Goal: Transaction & Acquisition: Book appointment/travel/reservation

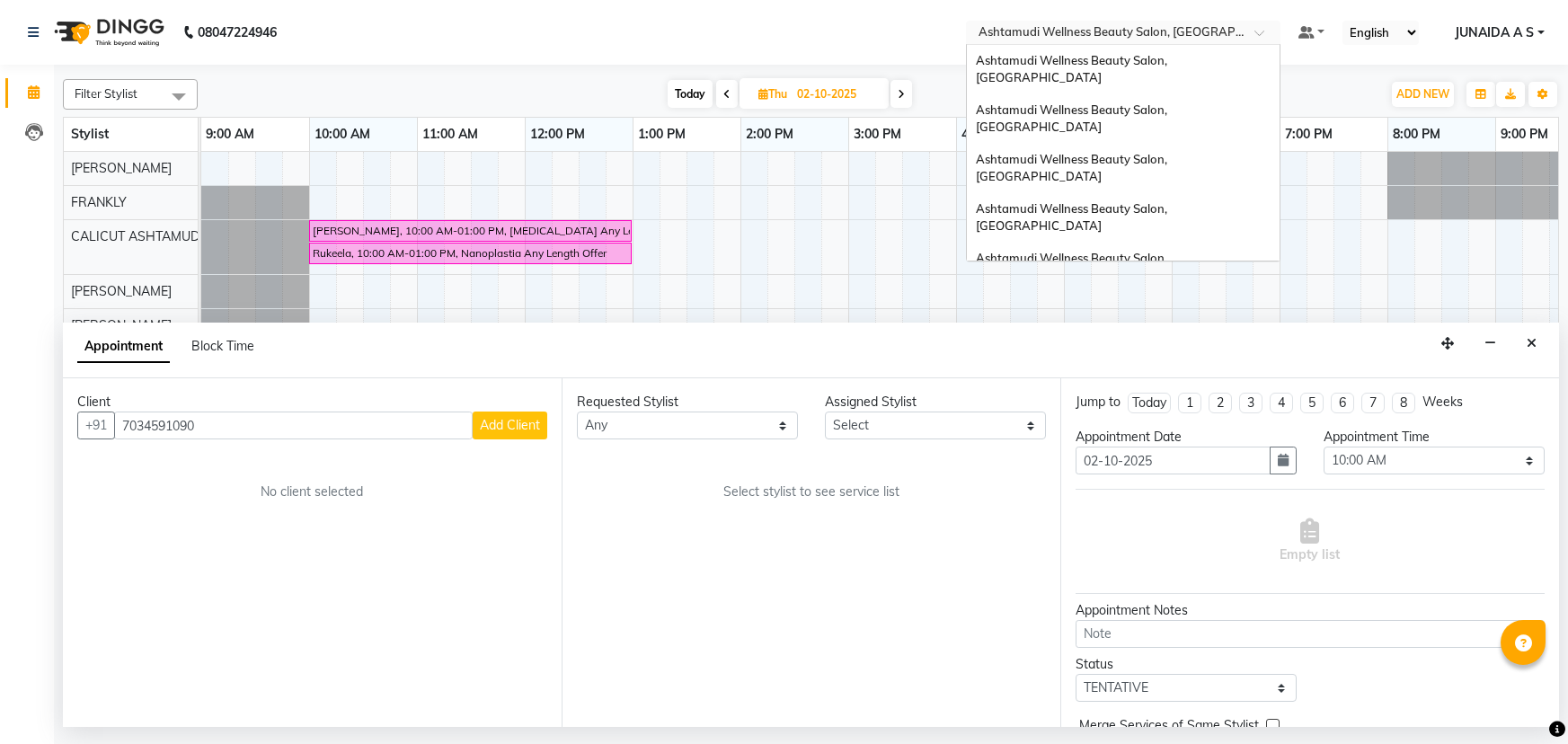
select select "600"
select select "tentative"
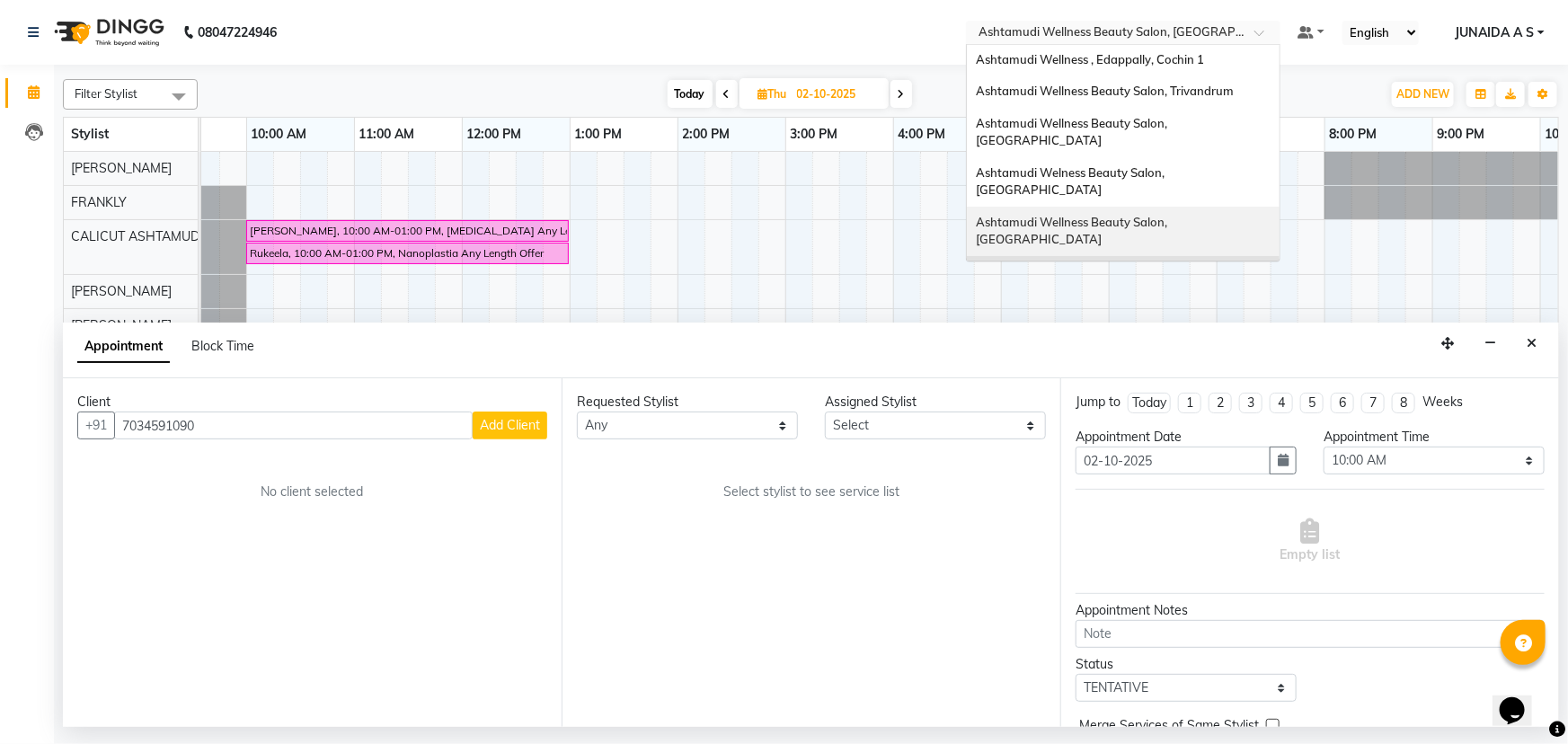
click at [1170, 215] on span "Ashtamudi Wellness Beauty Salon, [GEOGRAPHIC_DATA]" at bounding box center [1073, 231] width 194 height 33
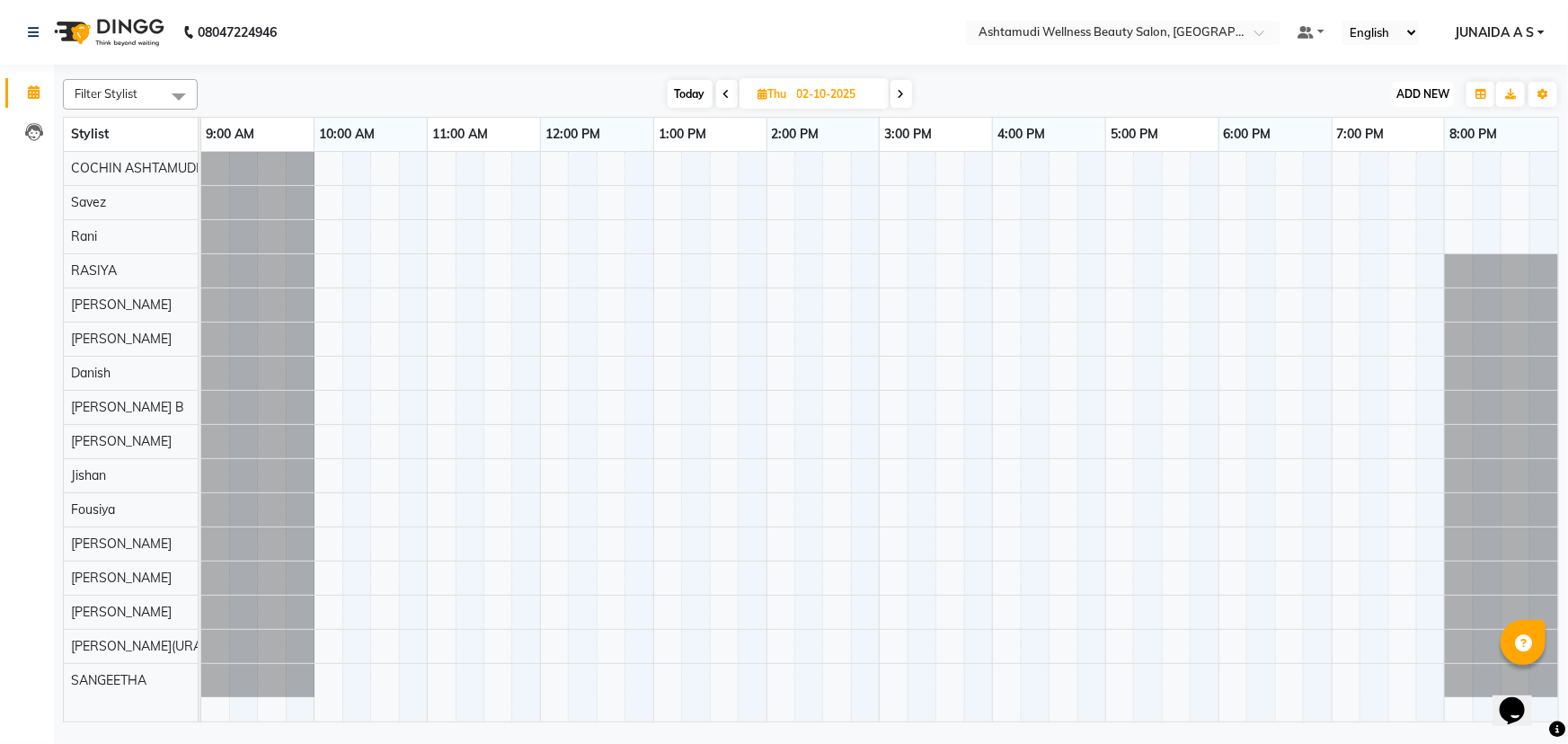
click at [1415, 90] on span "ADD NEW" at bounding box center [1423, 94] width 53 height 14
click at [1400, 126] on button "Add Appointment" at bounding box center [1383, 128] width 142 height 24
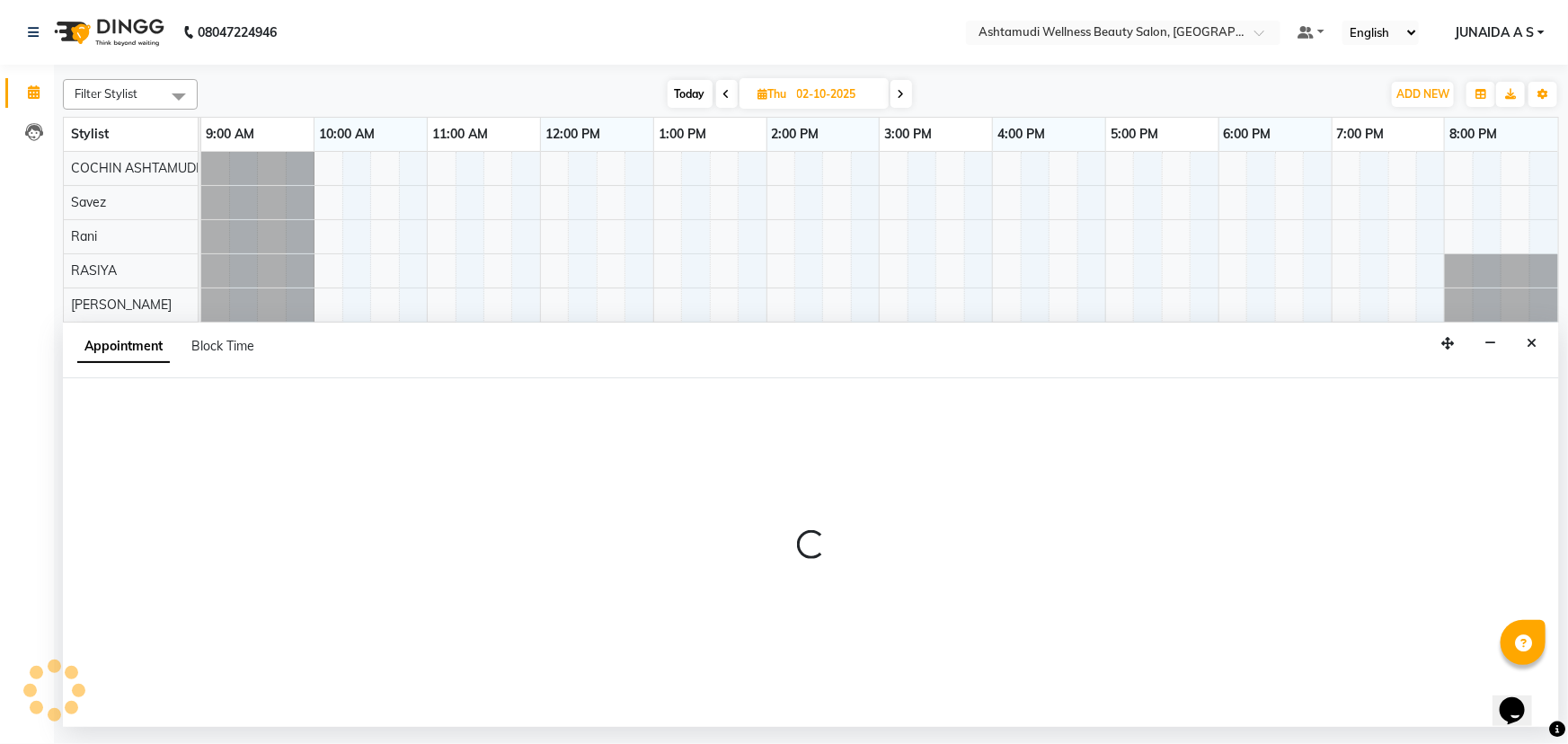
select select "tentative"
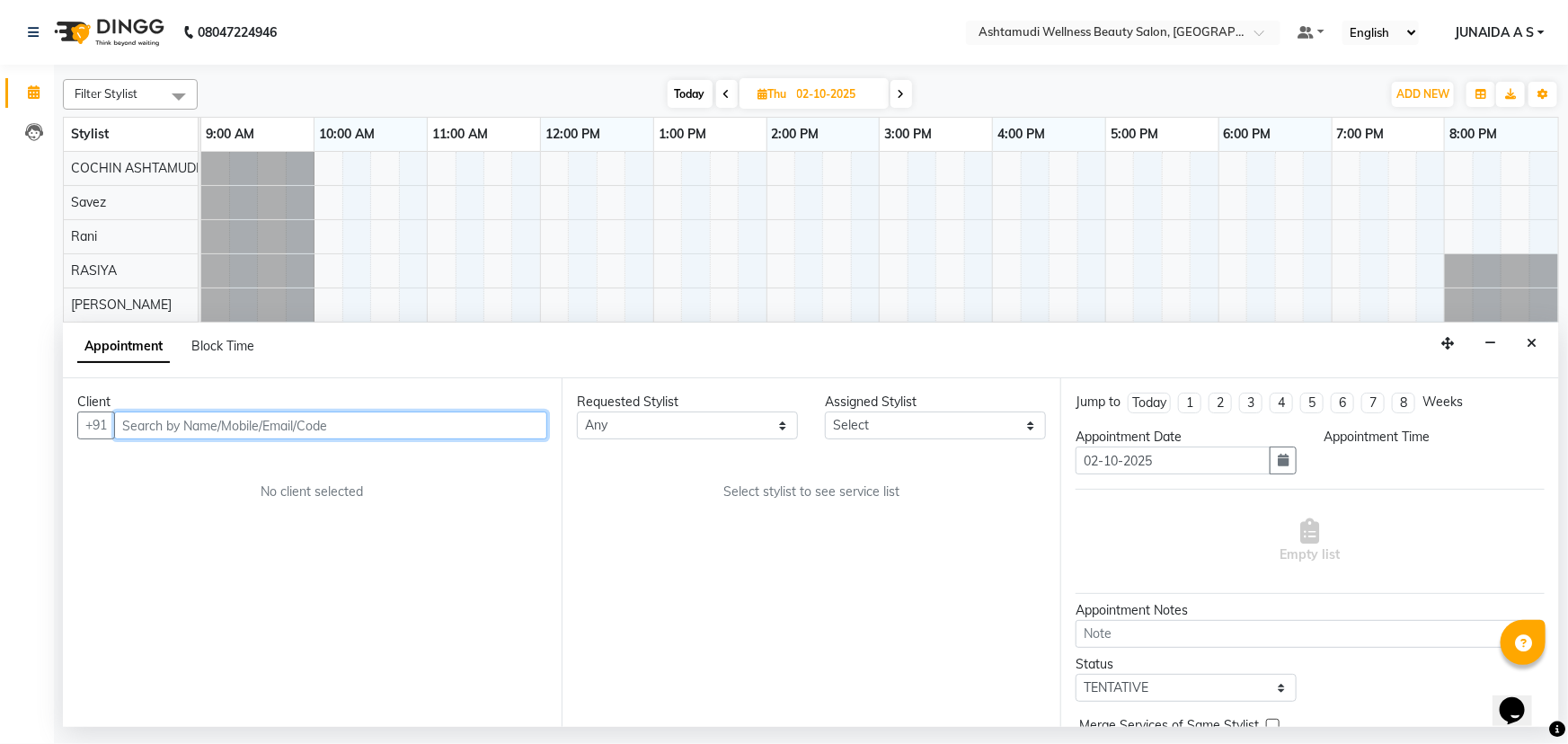
select select "600"
click at [307, 426] on input "text" at bounding box center [331, 425] width 433 height 28
paste input "7306273622"
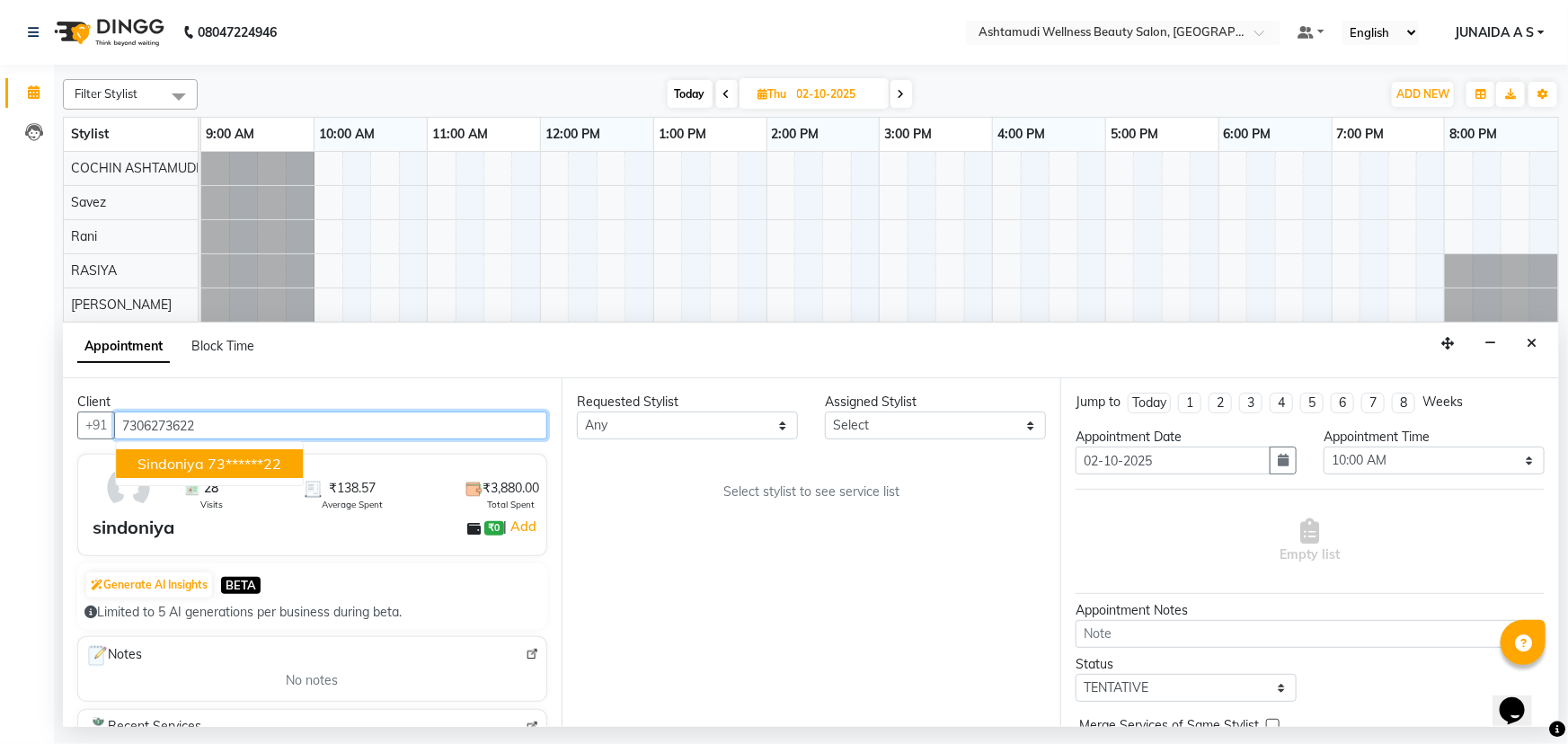
click at [217, 455] on ngb-highlight "73******22" at bounding box center [244, 464] width 74 height 18
type input "73******22"
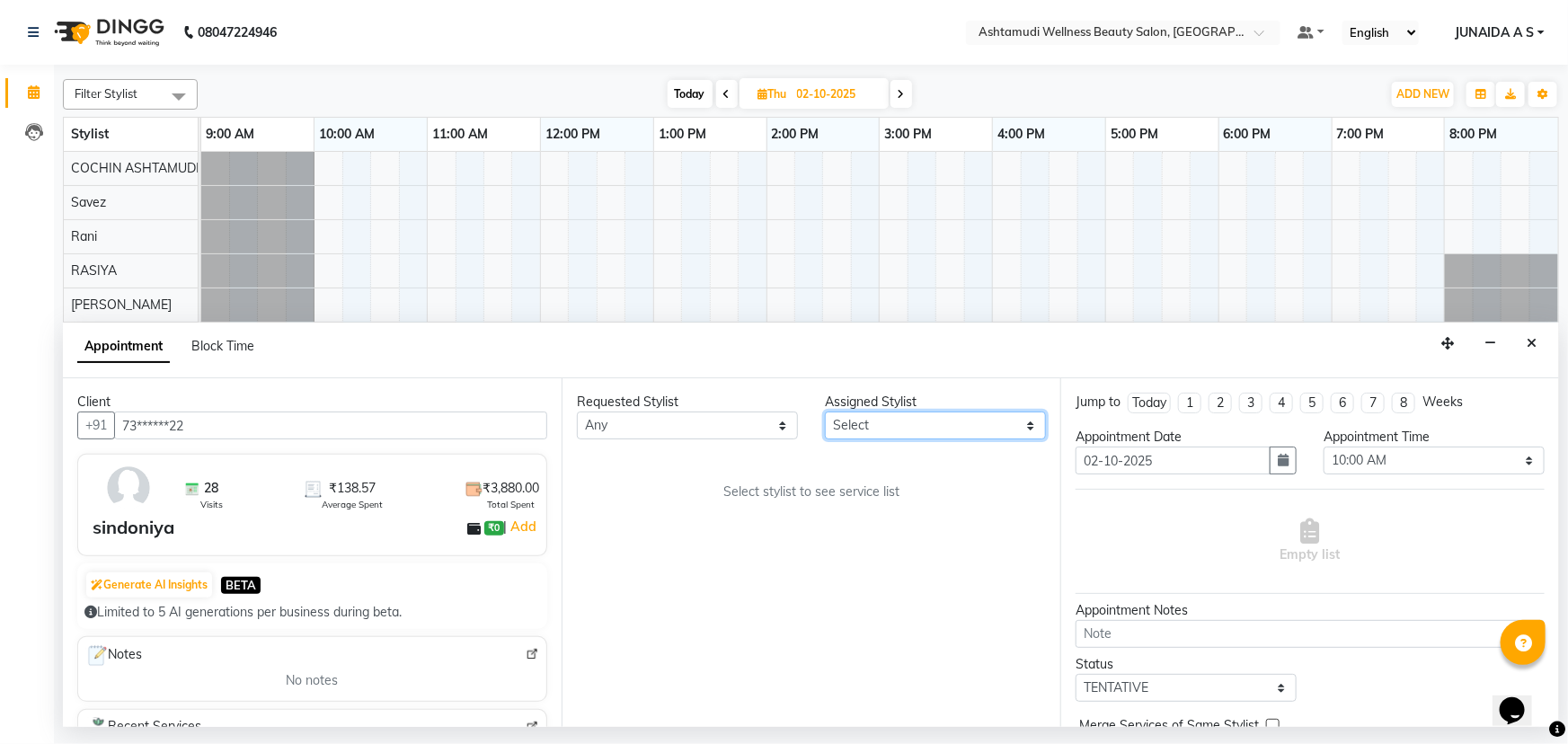
click at [864, 438] on select "Select Aiswarya B Ankith(URAJ) BINU MANGAR COCHIN ASHTAMUDI Danish Fousiya Jish…" at bounding box center [935, 425] width 221 height 28
select select "27313"
click at [825, 411] on select "Select Aiswarya B Ankith(URAJ) BINU MANGAR COCHIN ASHTAMUDI Danish Fousiya Jish…" at bounding box center [935, 425] width 221 height 28
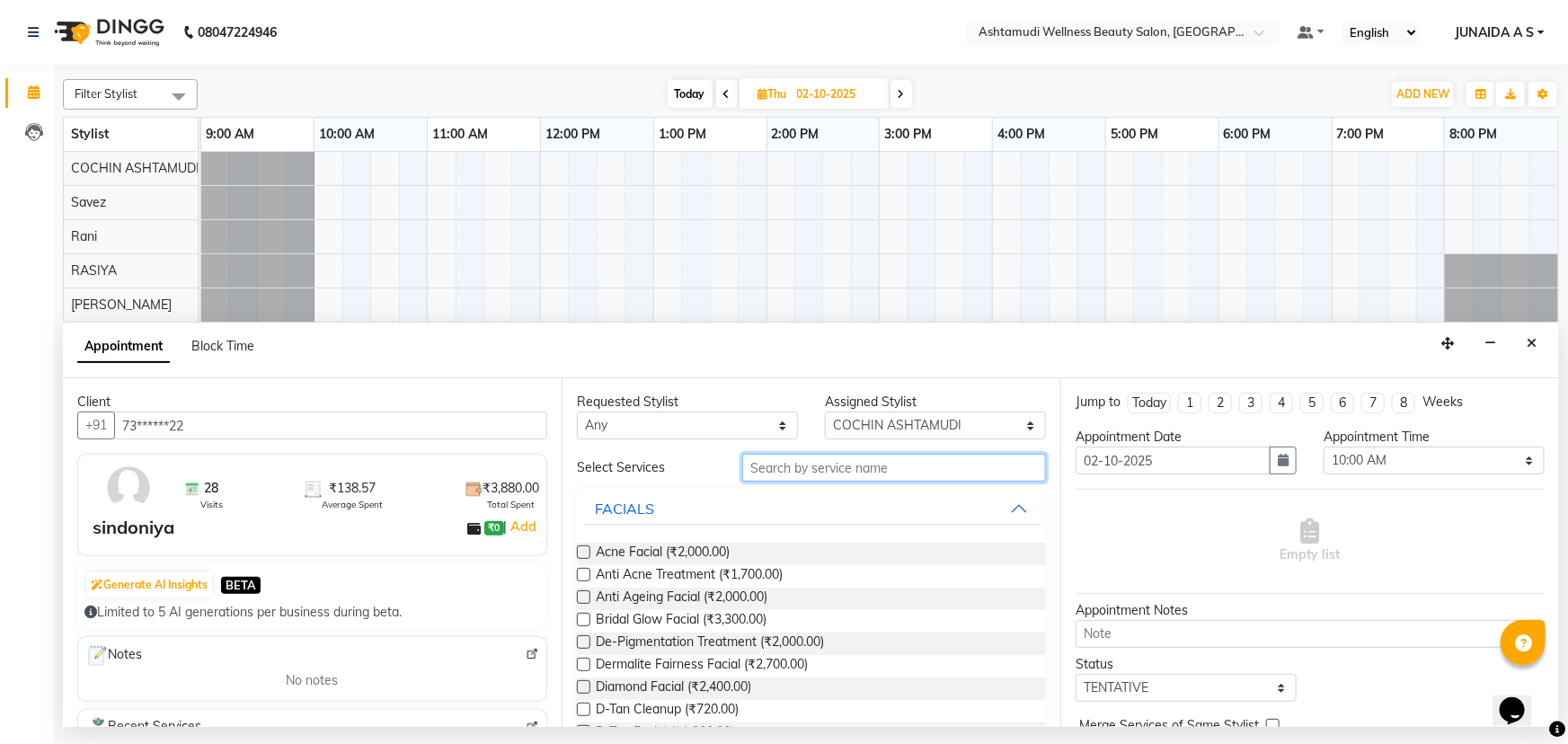
click at [771, 474] on input "text" at bounding box center [894, 468] width 304 height 28
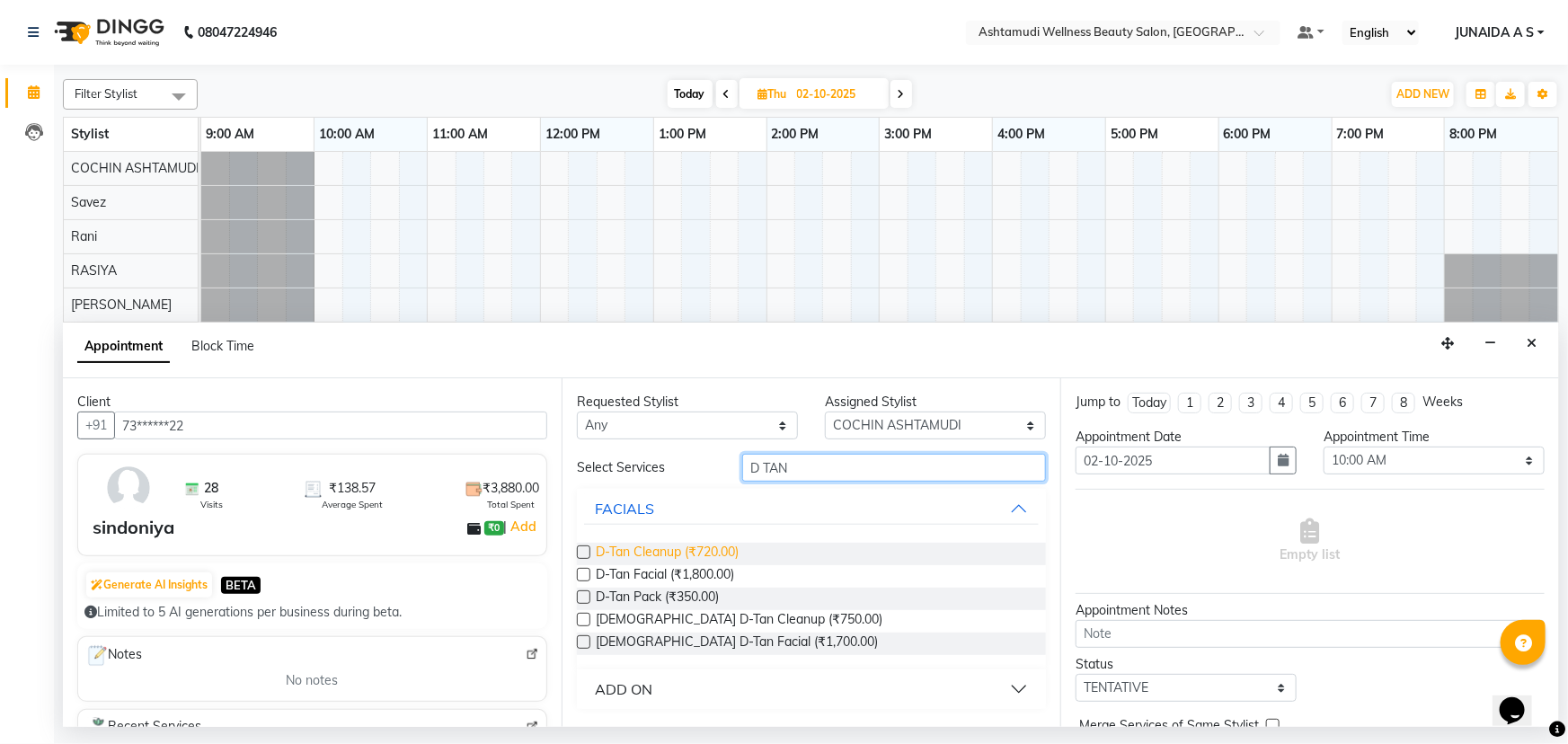
type input "D TAN"
click at [673, 550] on span "D-Tan Cleanup (₹720.00)" at bounding box center [667, 554] width 143 height 23
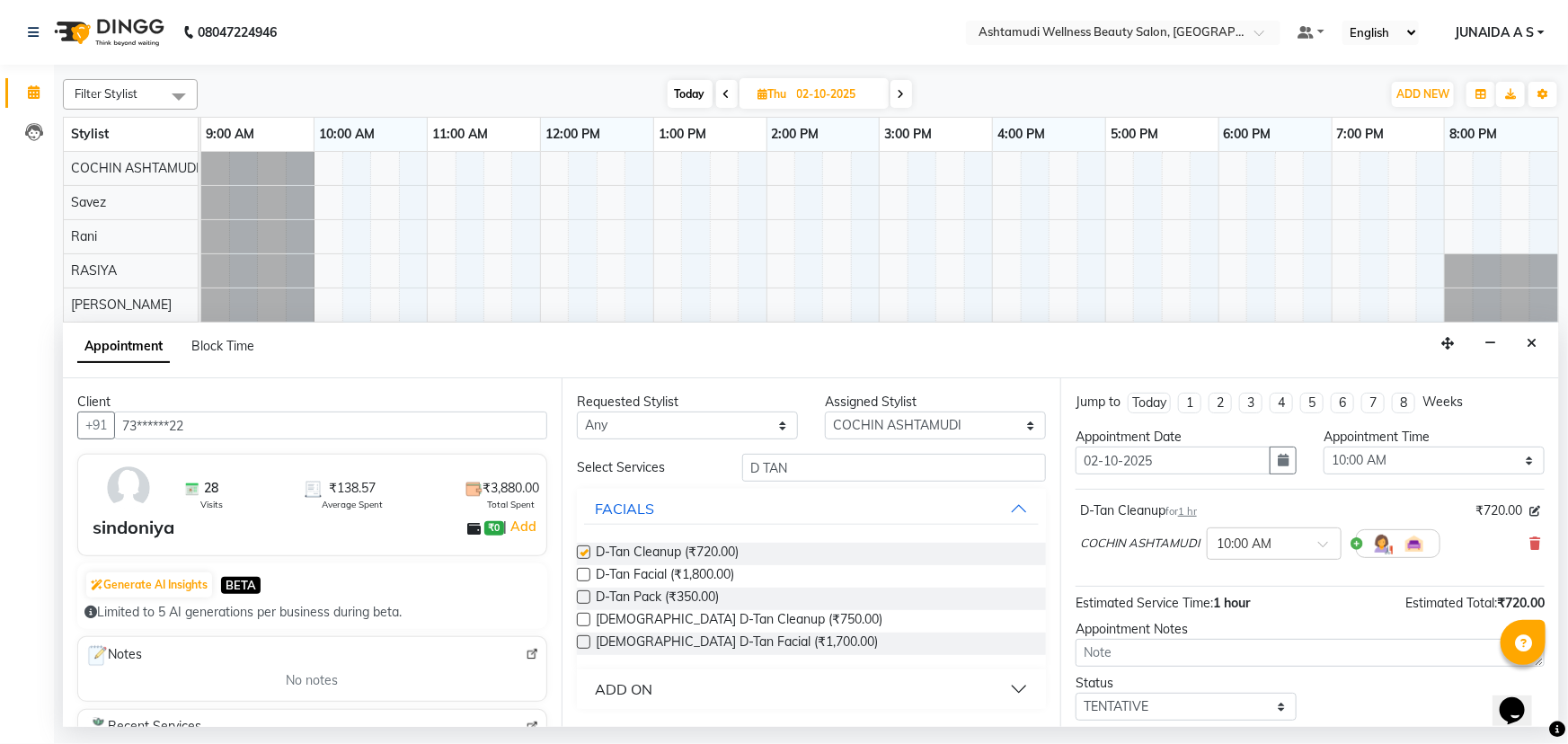
checkbox input "false"
drag, startPoint x: 807, startPoint y: 466, endPoint x: 640, endPoint y: 478, distance: 167.4
click at [640, 478] on div "Select Services D TAN" at bounding box center [811, 468] width 496 height 28
type input "THRE"
click at [585, 569] on label at bounding box center [584, 575] width 14 height 14
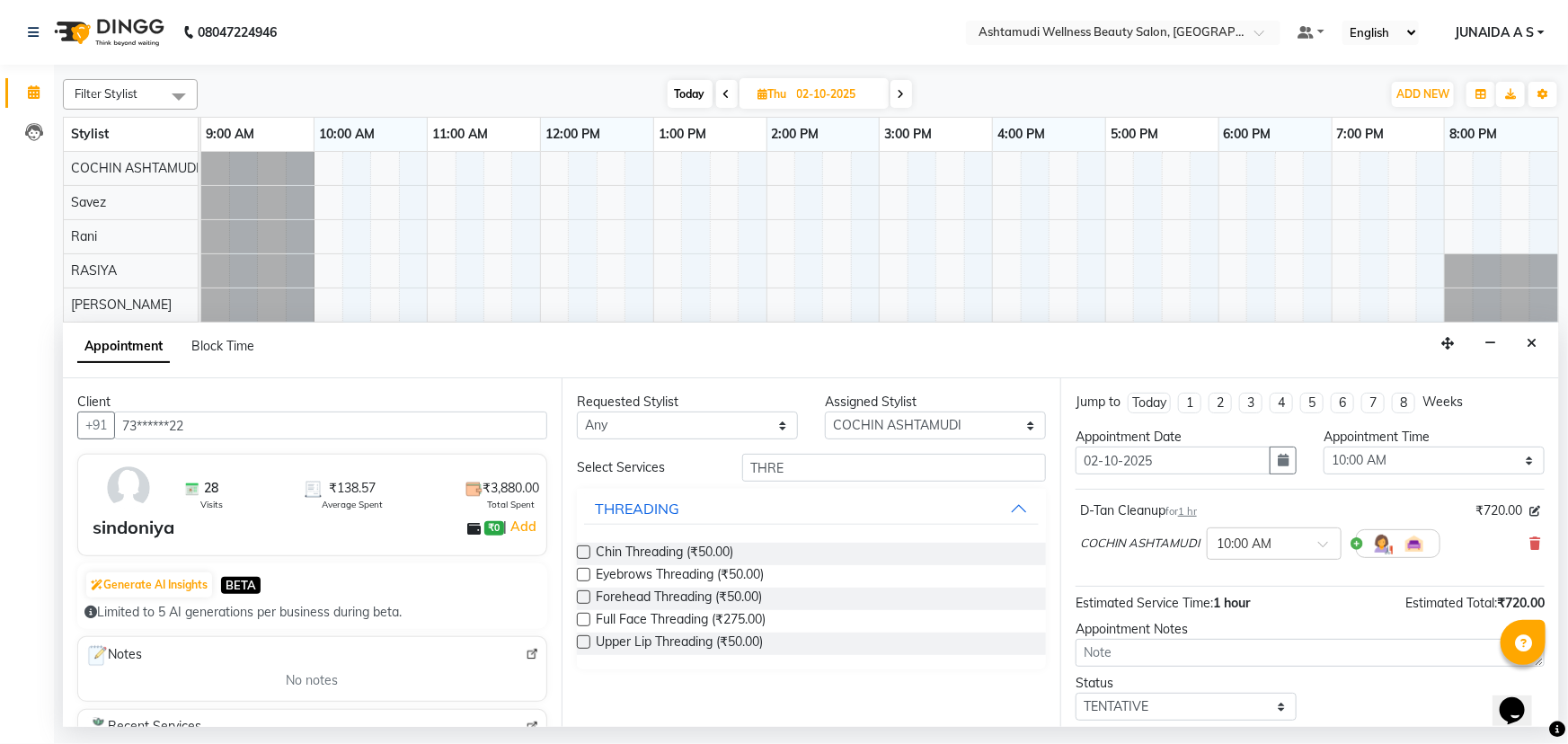
click at [585, 570] on input "checkbox" at bounding box center [583, 576] width 12 height 12
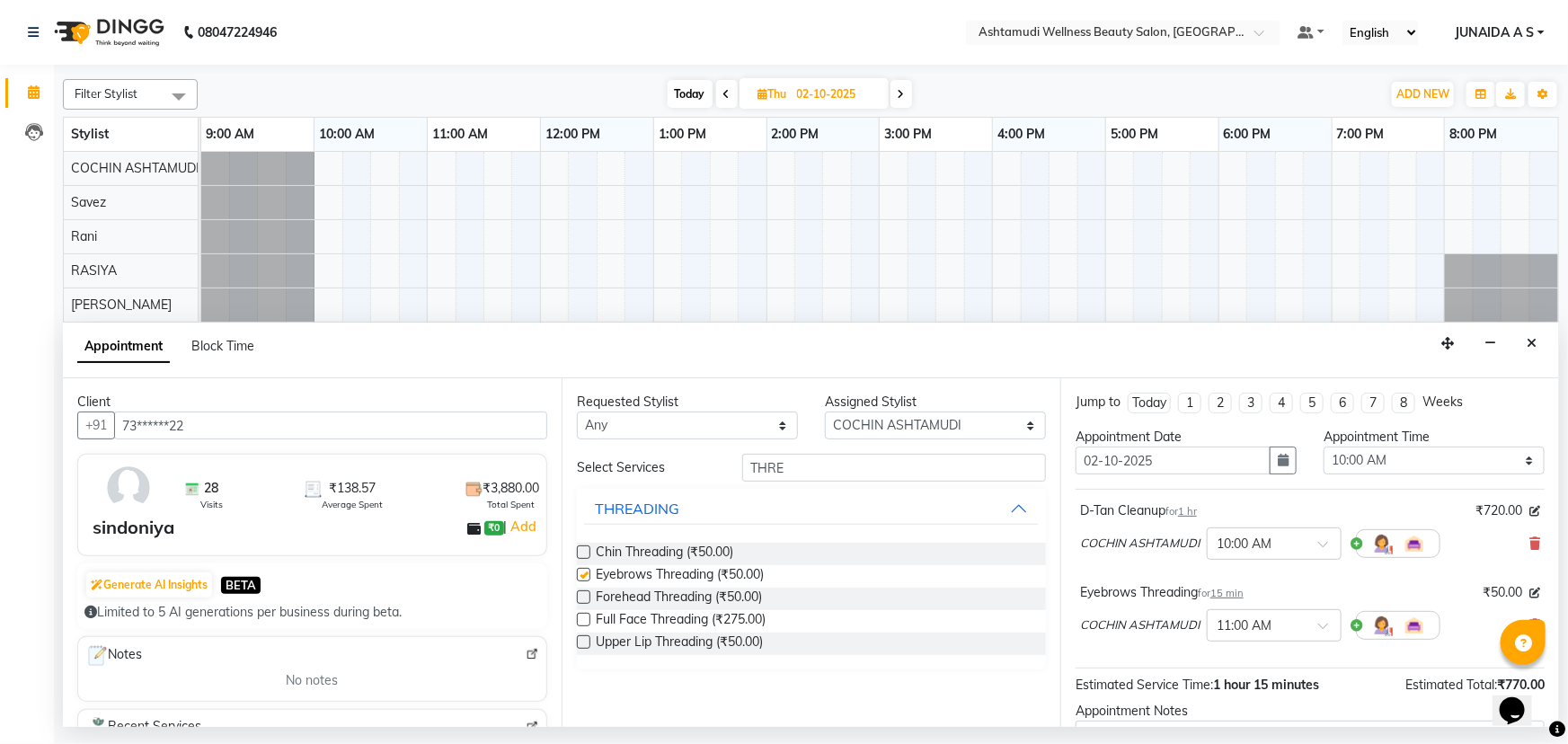
checkbox input "false"
drag, startPoint x: 812, startPoint y: 471, endPoint x: 645, endPoint y: 469, distance: 167.0
click at [645, 469] on div "Select Services THRE" at bounding box center [811, 468] width 496 height 28
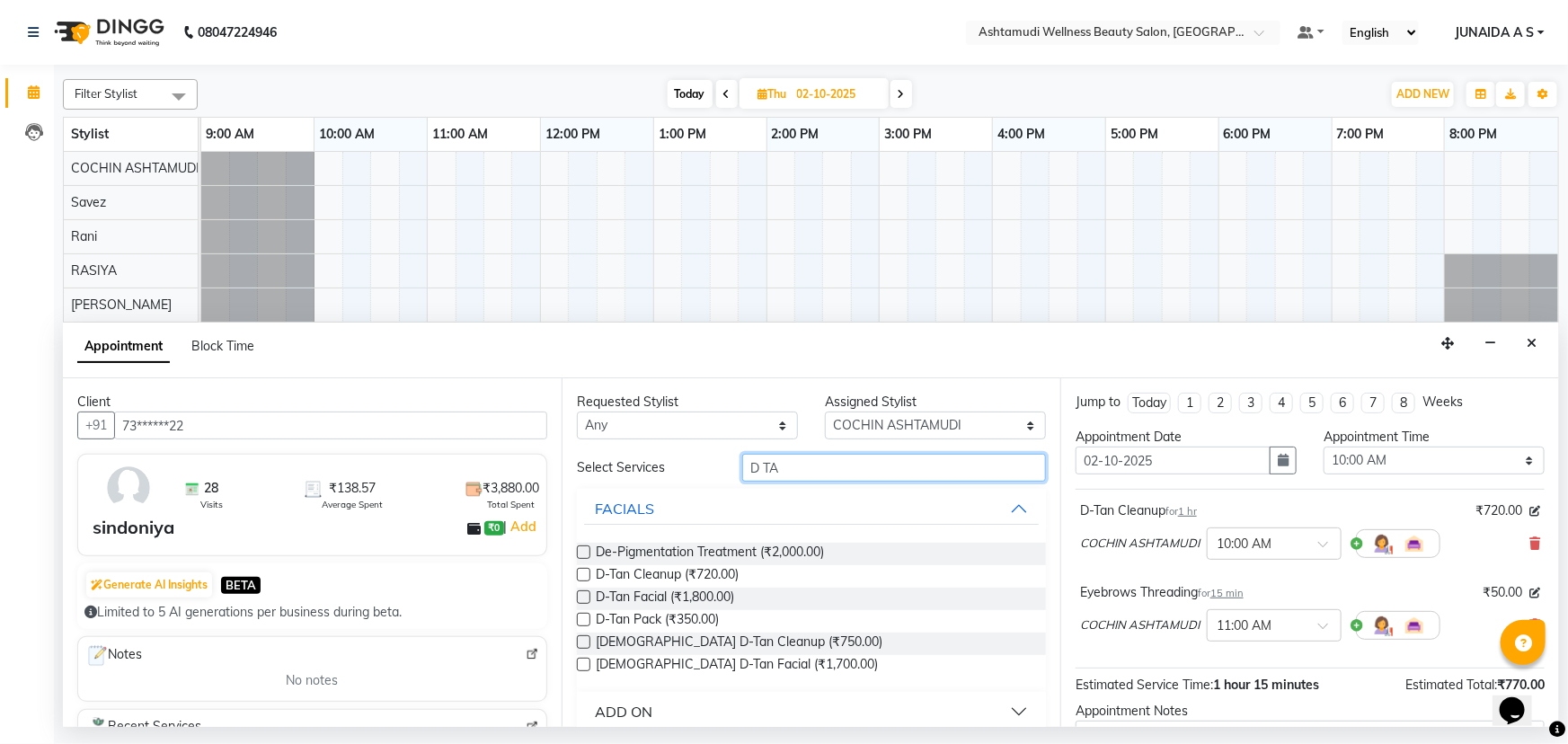
type input "D TA"
click at [588, 644] on label at bounding box center [584, 642] width 14 height 14
click at [588, 644] on input "checkbox" at bounding box center [583, 644] width 12 height 12
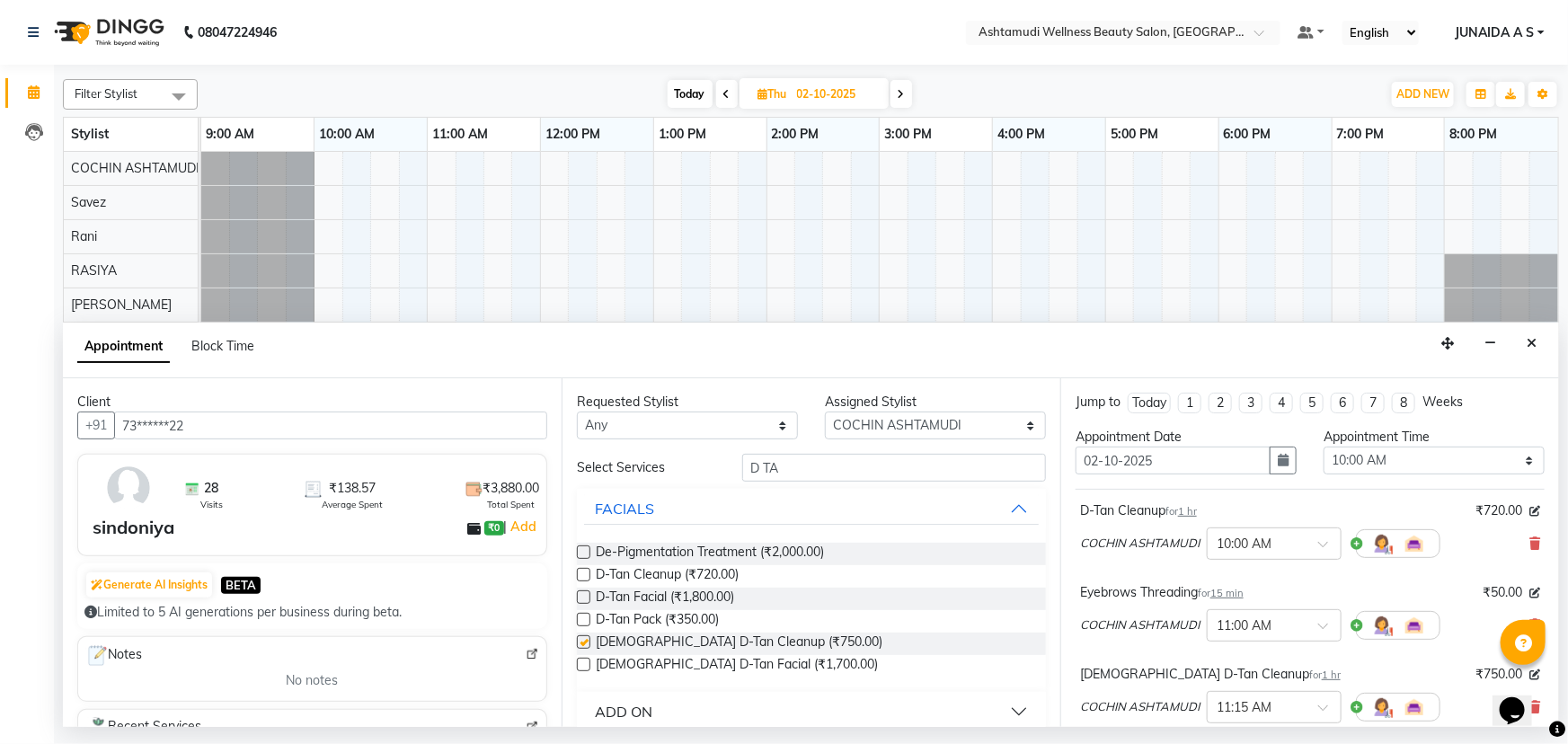
checkbox input "false"
click at [1509, 541] on div "COCHIN ASHTAMUDI × 10:00 AM" at bounding box center [1310, 543] width 460 height 46
click at [1530, 542] on icon at bounding box center [1534, 544] width 11 height 13
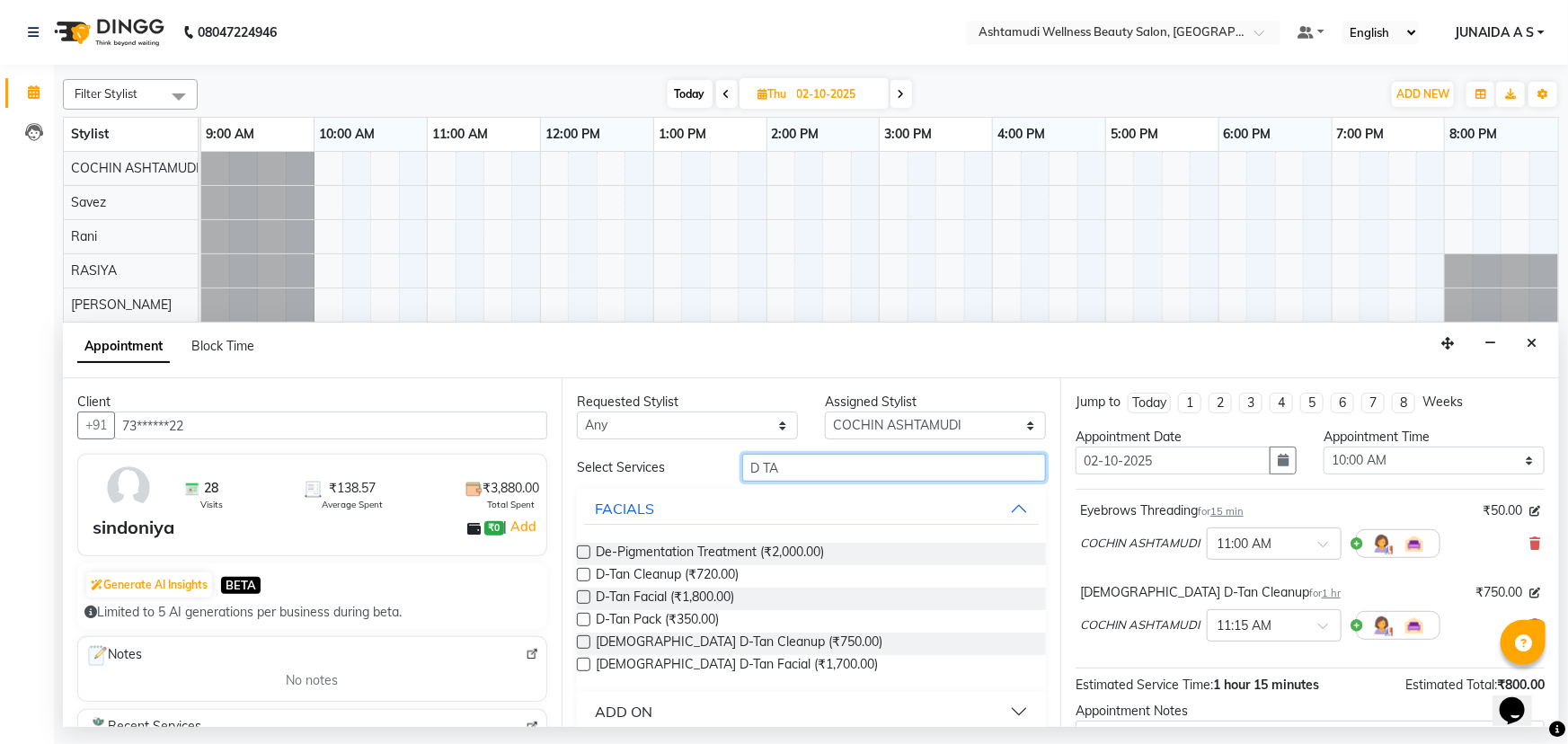
drag, startPoint x: 824, startPoint y: 457, endPoint x: 658, endPoint y: 456, distance: 166.0
click at [658, 456] on div "Select Services D TA" at bounding box center [811, 468] width 496 height 28
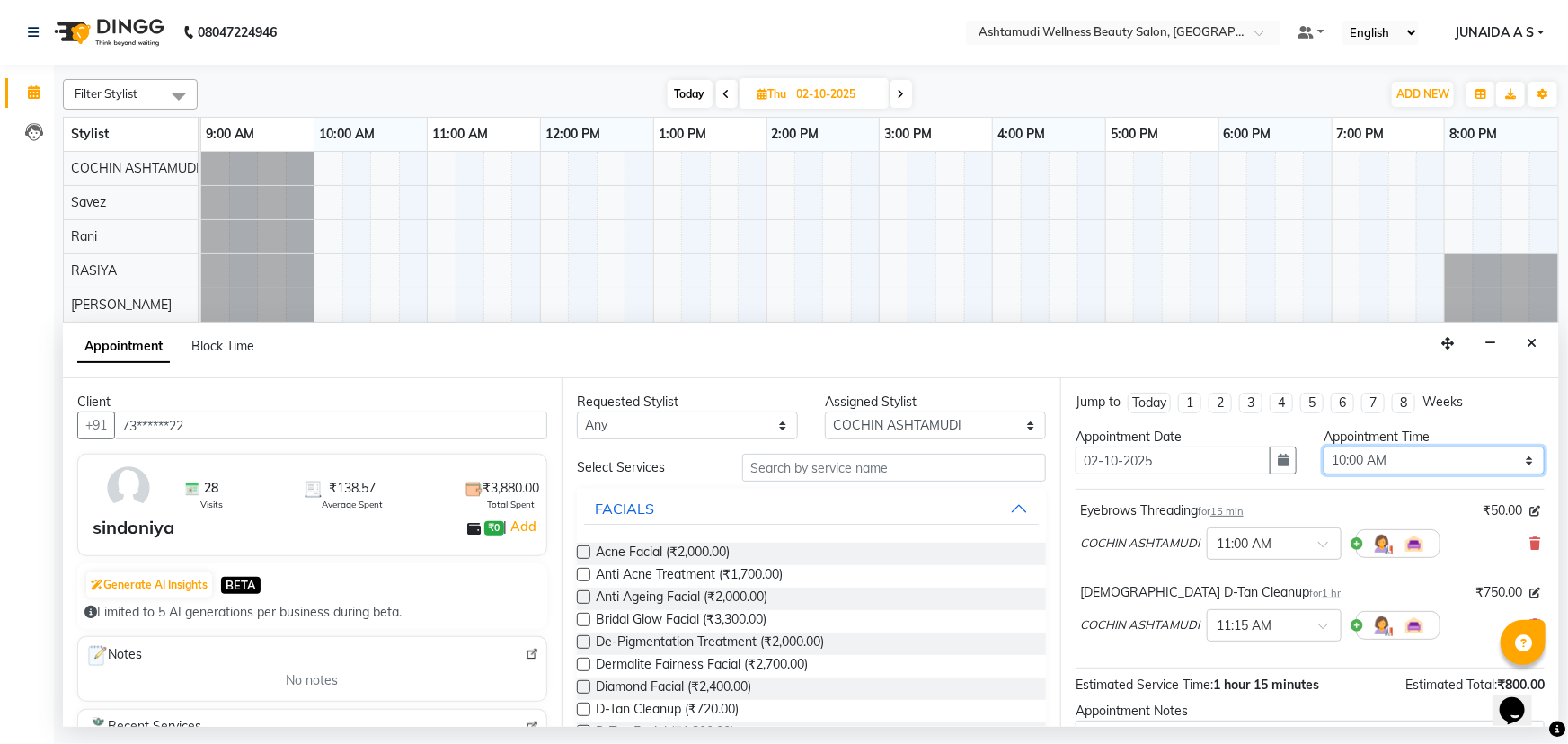
click at [1348, 464] on select "Select 10:00 AM 10:15 AM 10:30 AM 10:45 AM 11:00 AM 11:15 AM 11:30 AM 11:45 AM …" at bounding box center [1435, 461] width 221 height 28
select select "660"
click at [1324, 447] on select "Select 10:00 AM 10:15 AM 10:30 AM 10:45 AM 11:00 AM 11:15 AM 11:30 AM 11:45 AM …" at bounding box center [1435, 461] width 221 height 28
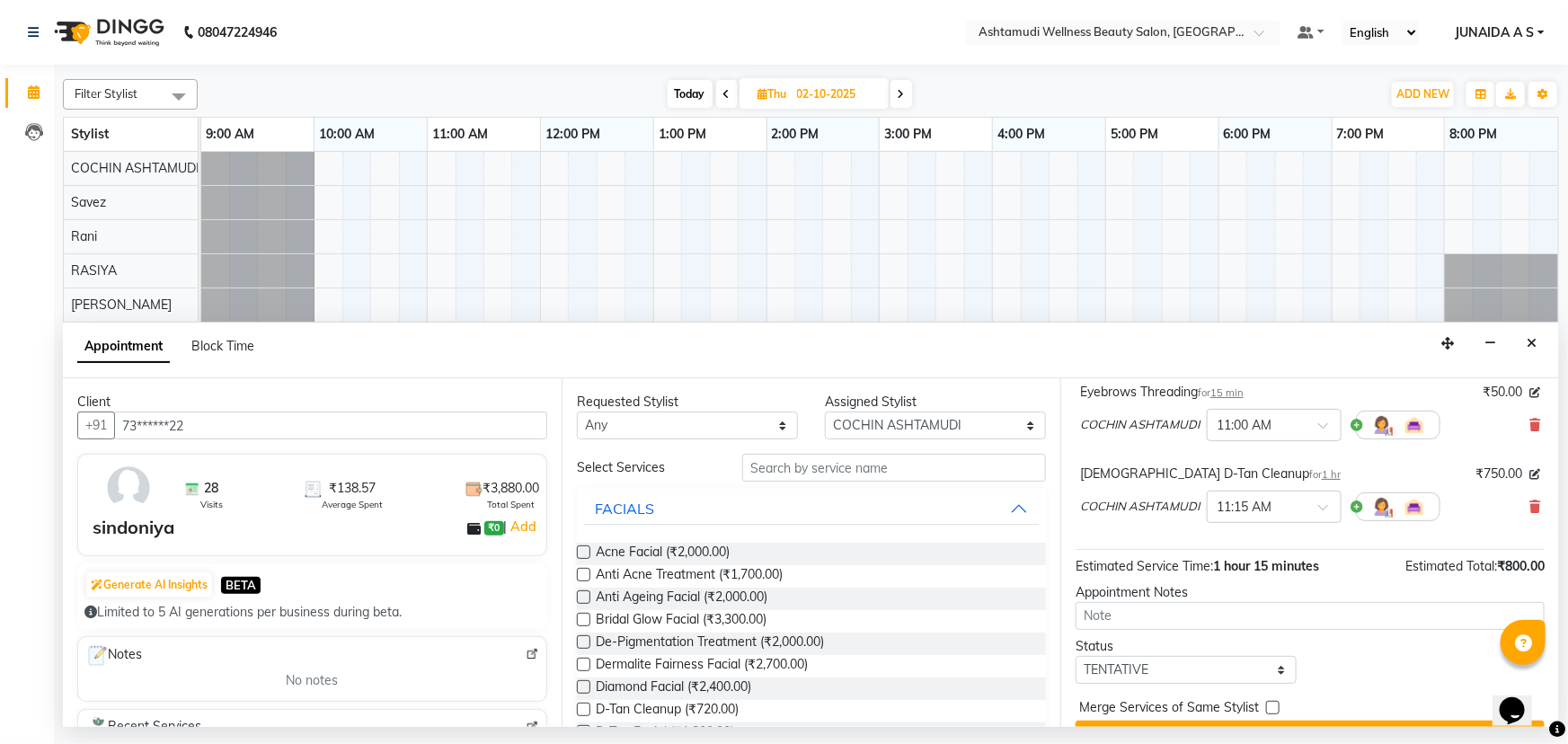
scroll to position [158, 0]
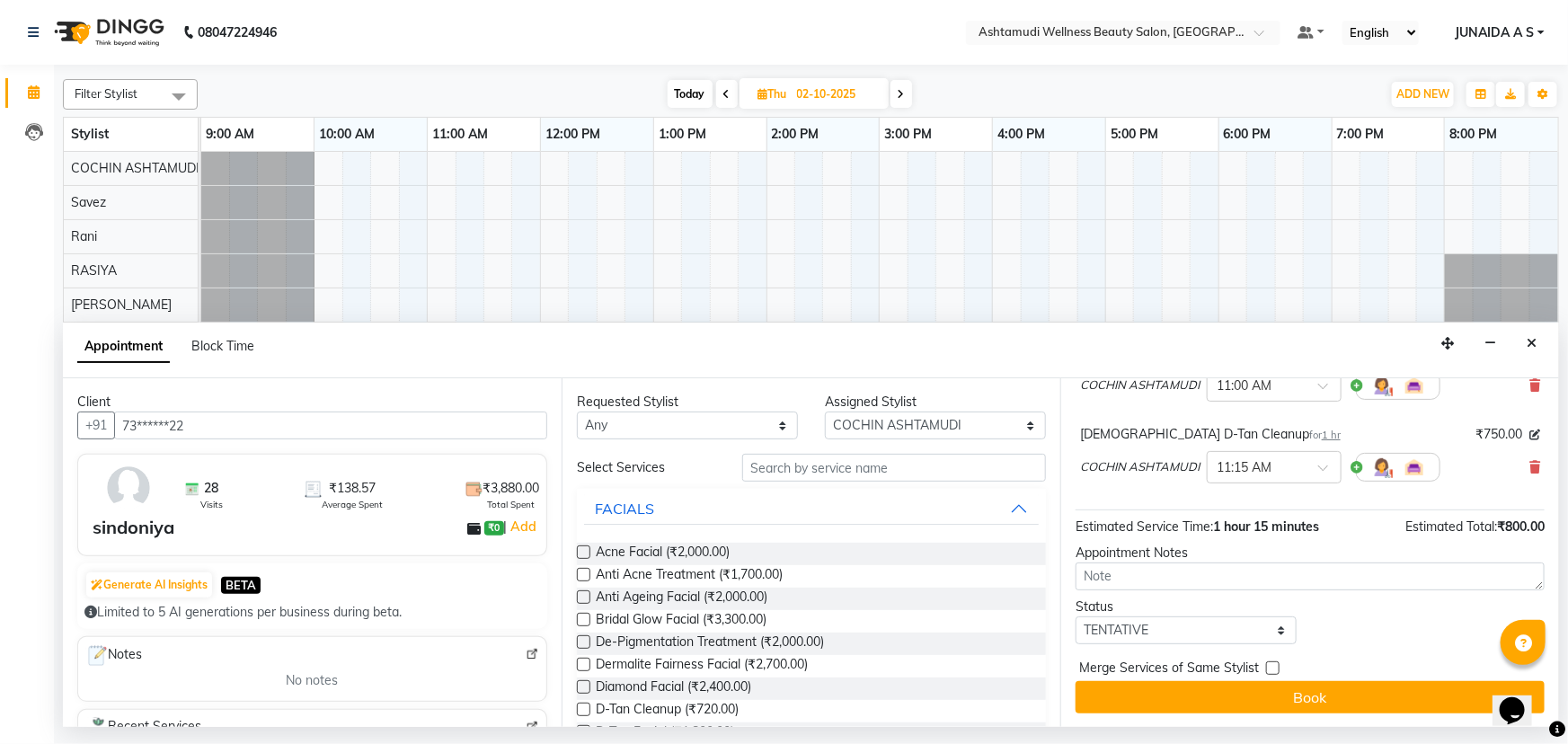
click at [1145, 559] on div "Appointment Notes" at bounding box center [1309, 553] width 469 height 19
click at [1142, 571] on textarea at bounding box center [1309, 576] width 469 height 28
type textarea "2 PERSON"
click at [1114, 623] on select "Select TENTATIVE CONFIRM UPCOMING" at bounding box center [1186, 631] width 221 height 28
select select "confirm booking"
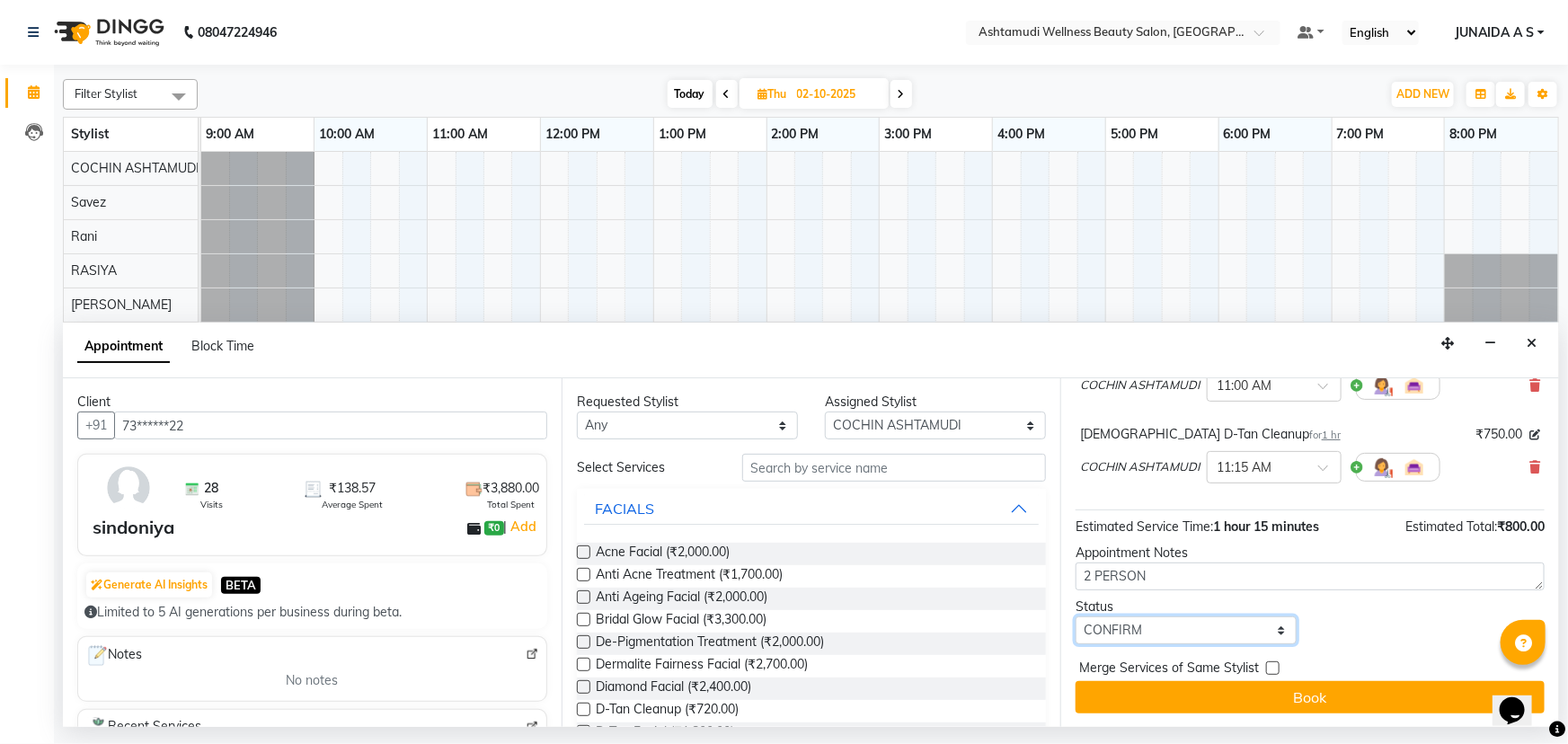
click at [1076, 617] on select "Select TENTATIVE CONFIRM UPCOMING" at bounding box center [1186, 631] width 221 height 28
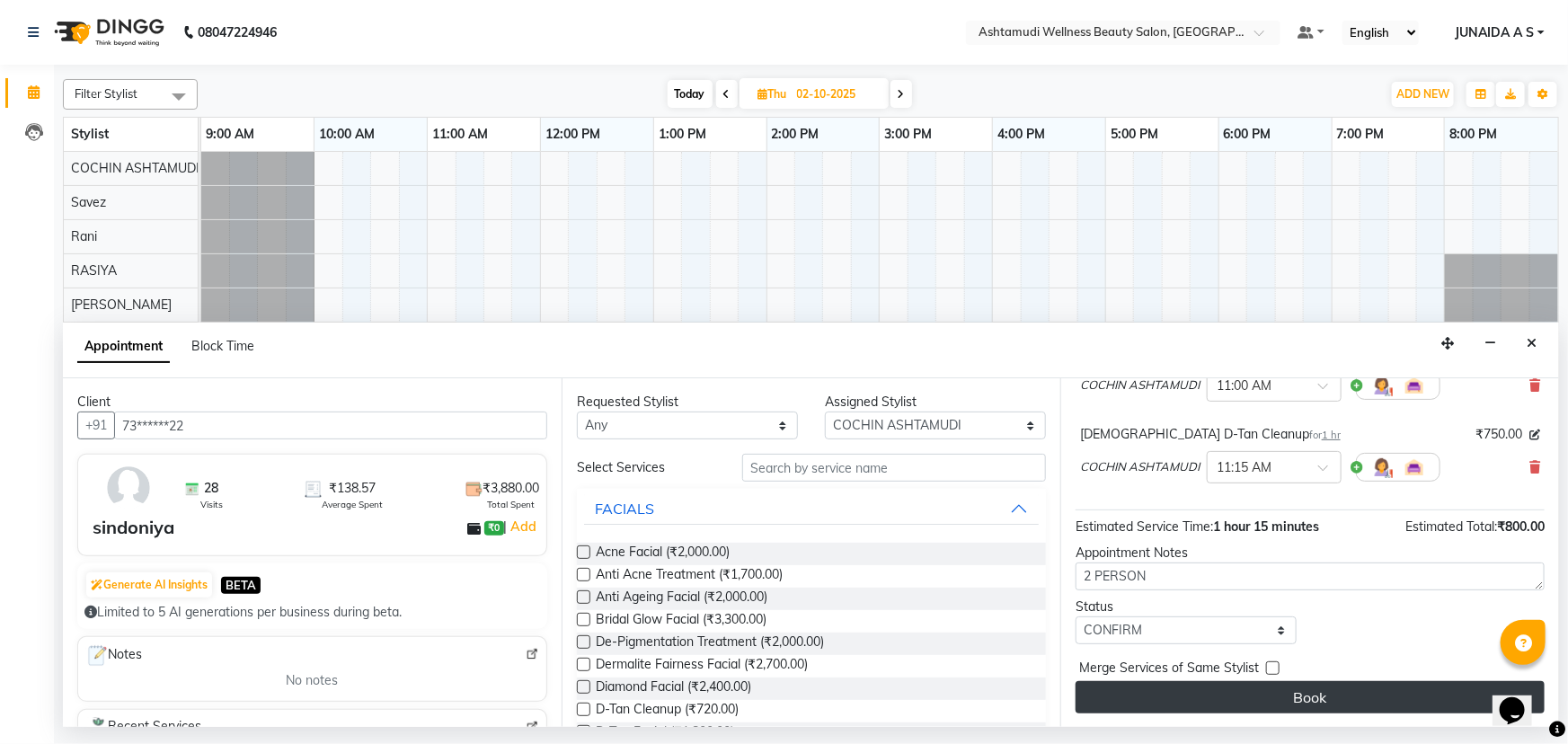
click at [1242, 706] on button "Book" at bounding box center [1309, 697] width 469 height 33
